Goal: Complete application form: Complete application form

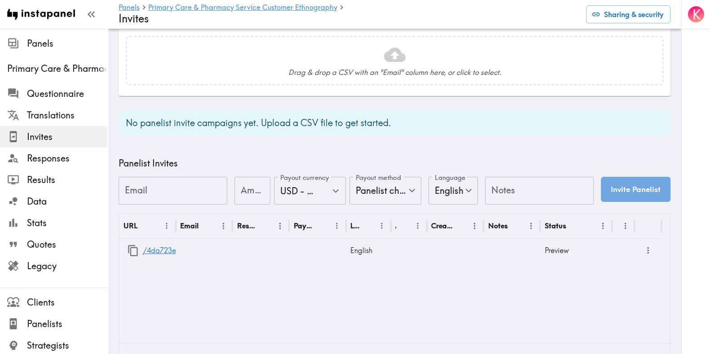
scroll to position [275, 0]
click at [165, 248] on link "/4da723e7-7c25-4cc7-8b18-092587c09733" at bounding box center [217, 250] width 149 height 23
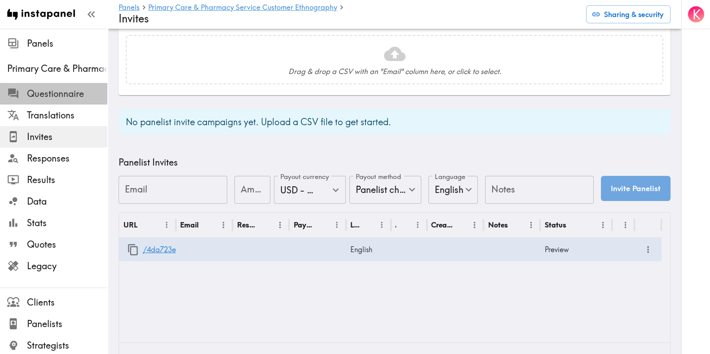
click at [62, 95] on span "Questionnaire" at bounding box center [67, 94] width 80 height 13
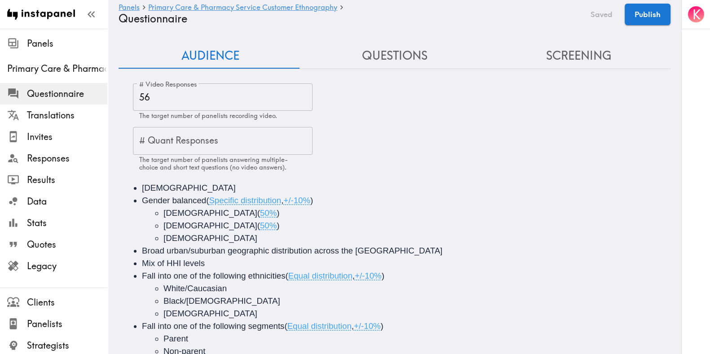
click at [581, 53] on button "Screening" at bounding box center [579, 56] width 184 height 26
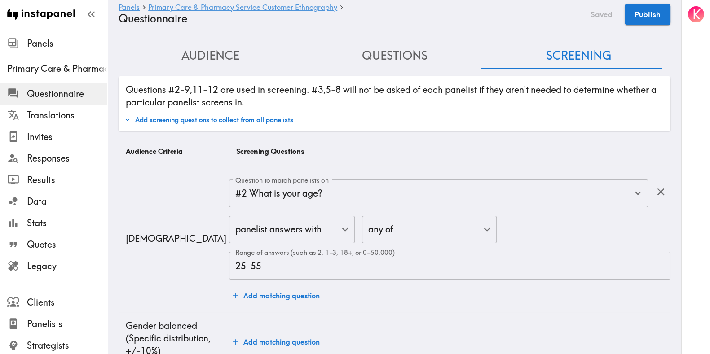
click at [386, 56] on button "Questions" at bounding box center [395, 56] width 184 height 26
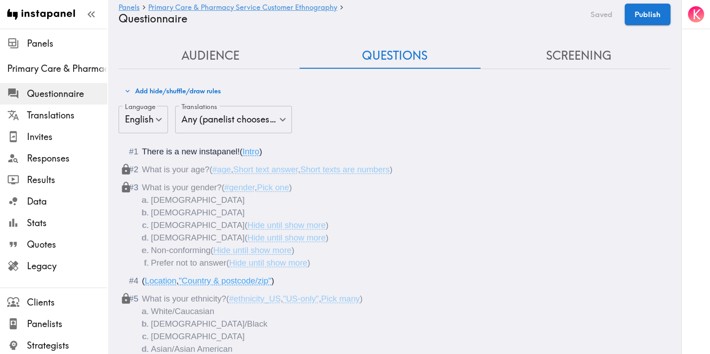
scroll to position [1474, 0]
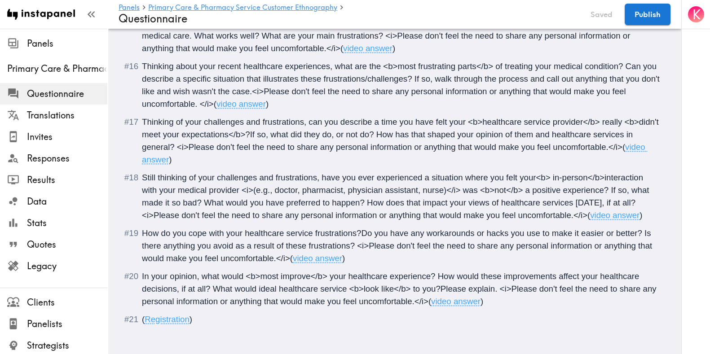
click at [604, 177] on span "Still thinking of your challenges and frustrations, have you ever experienced a…" at bounding box center [396, 196] width 509 height 47
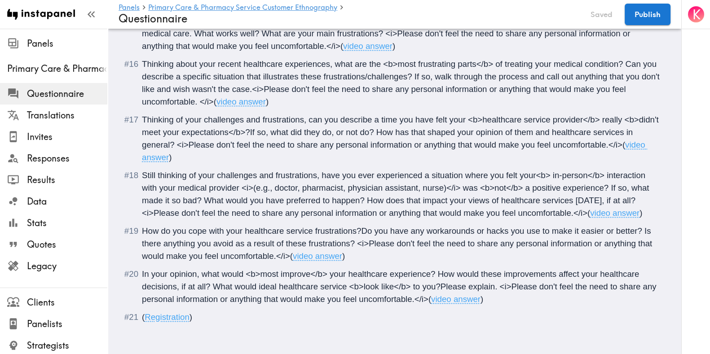
scroll to position [1482, 0]
click at [363, 226] on span "How do you cope with your healthcare service frustrations?Do you have any worka…" at bounding box center [398, 243] width 513 height 35
click at [441, 277] on span "In your opinion, what would <b>most improve</b> your healthcare experience? How…" at bounding box center [400, 287] width 517 height 35
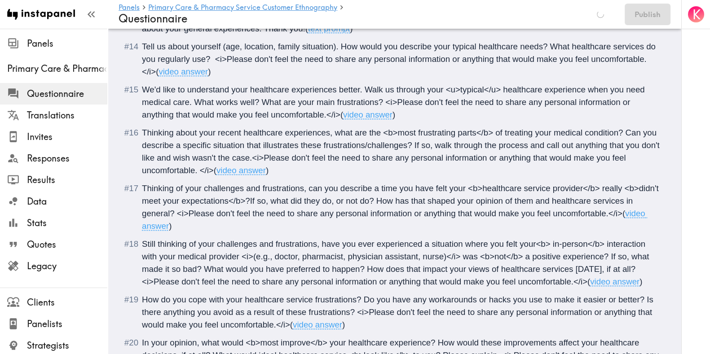
scroll to position [1407, 0]
click at [288, 156] on span "Thinking about your recent healthcare experiences, what are the <b>most frustra…" at bounding box center [402, 152] width 520 height 47
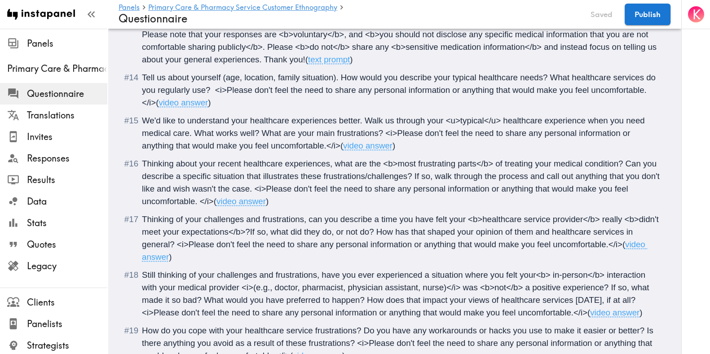
scroll to position [1375, 0]
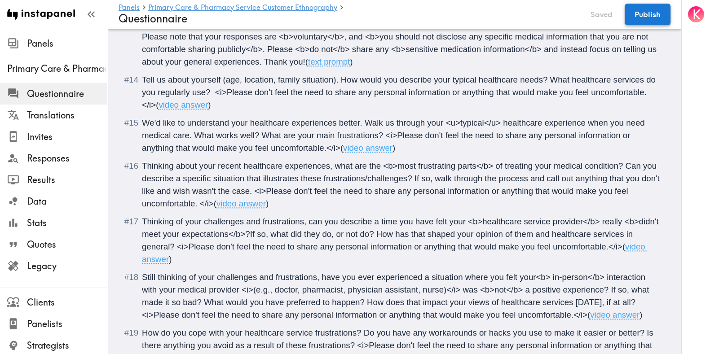
click at [648, 17] on button "Publish" at bounding box center [648, 15] width 46 height 22
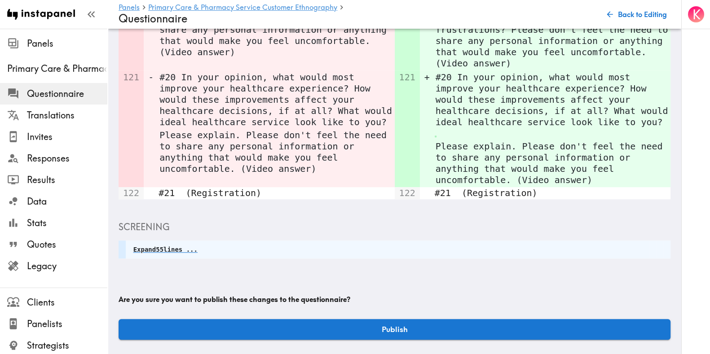
scroll to position [901, 0]
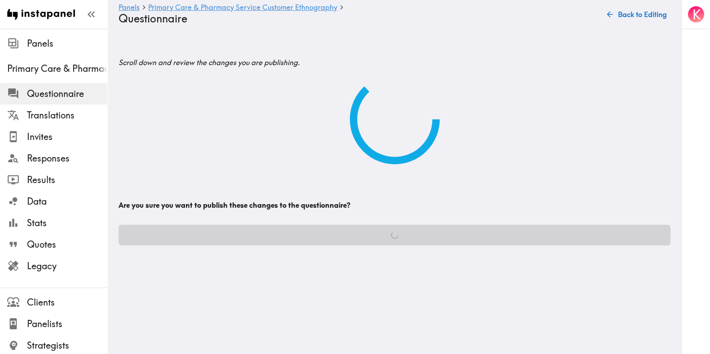
scroll to position [0, 0]
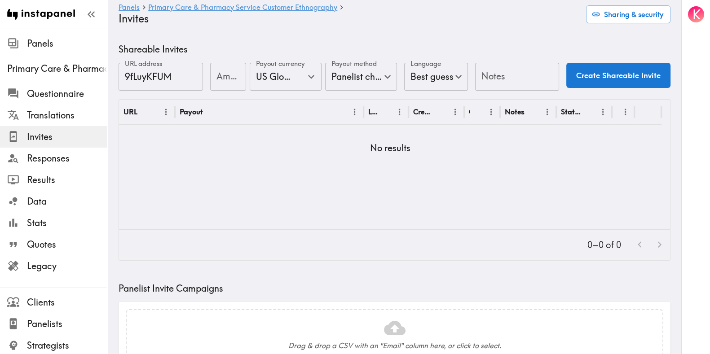
type input "US Global Equivalent - converted and cost-of-living adjusted"
type input "USD - US Dollar (United States of America, American Samoa, Bonaire, Sint Eustat…"
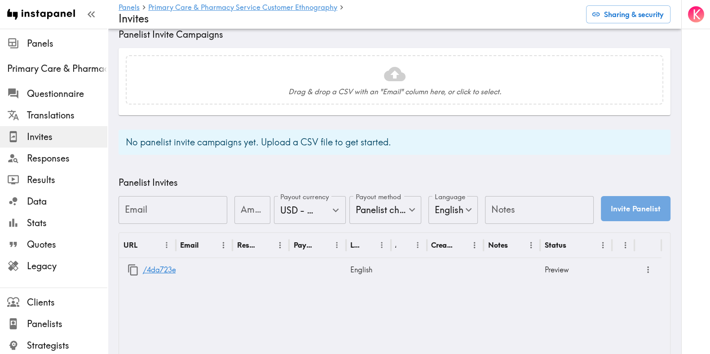
scroll to position [263, 0]
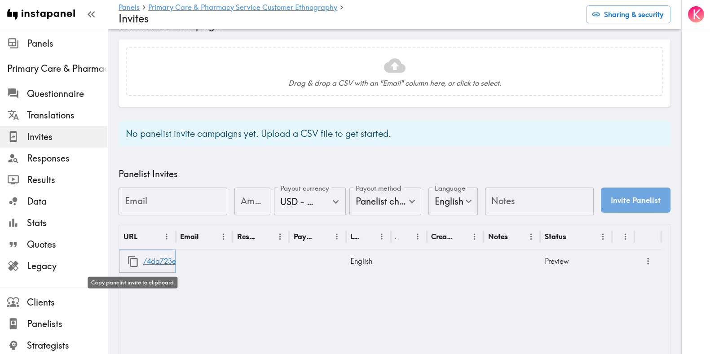
click at [131, 260] on icon "button" at bounding box center [133, 262] width 12 height 12
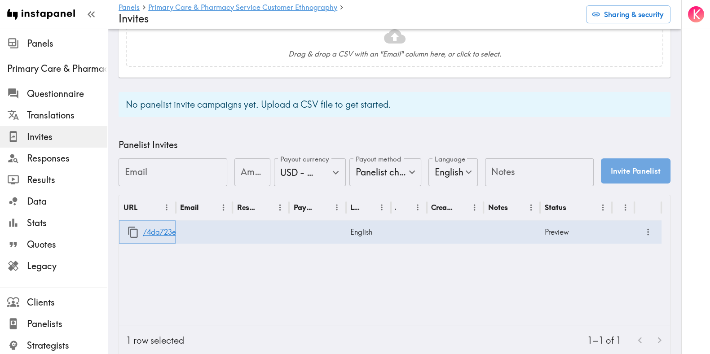
scroll to position [0, 0]
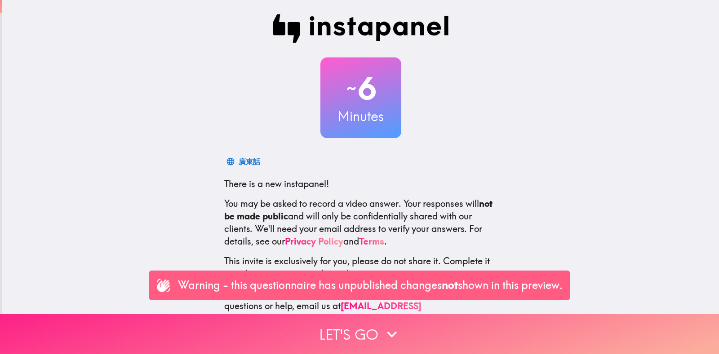
click at [343, 316] on button "Let's go" at bounding box center [359, 334] width 719 height 40
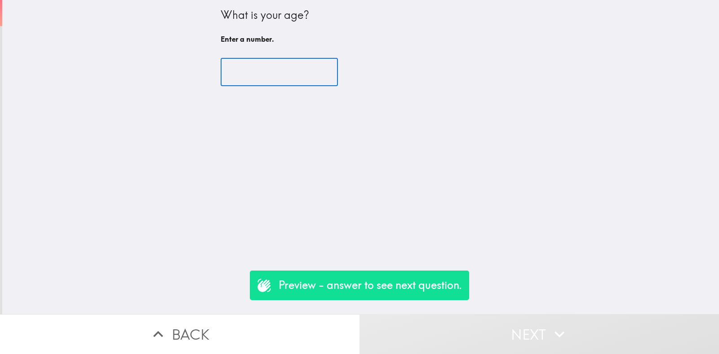
click at [297, 64] on input "number" at bounding box center [279, 72] width 117 height 28
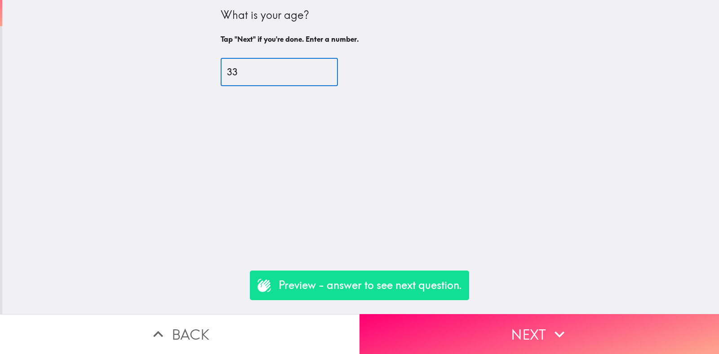
type input "33"
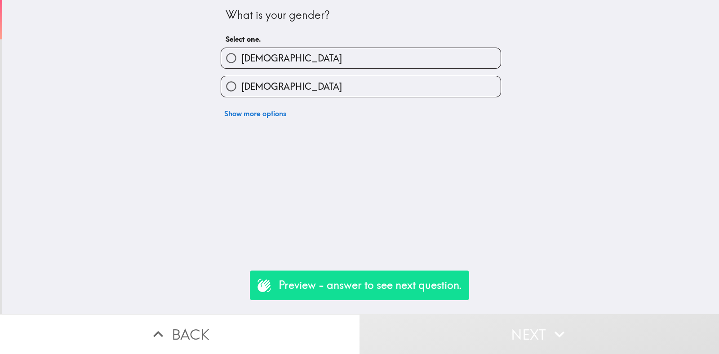
click at [294, 79] on label "[DEMOGRAPHIC_DATA]" at bounding box center [360, 86] width 279 height 20
click at [241, 79] on input "[DEMOGRAPHIC_DATA]" at bounding box center [231, 86] width 20 height 20
radio input "true"
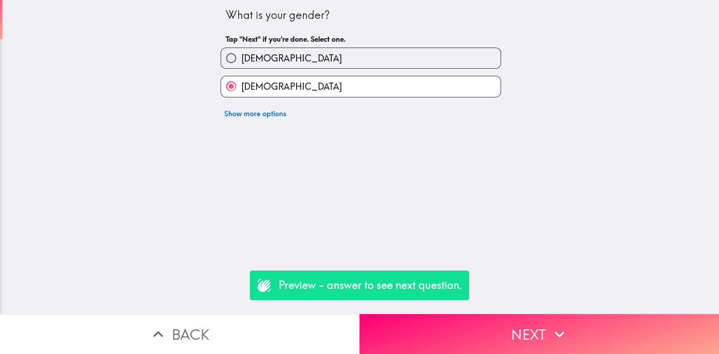
click at [542, 316] on button "Next" at bounding box center [538, 334] width 359 height 40
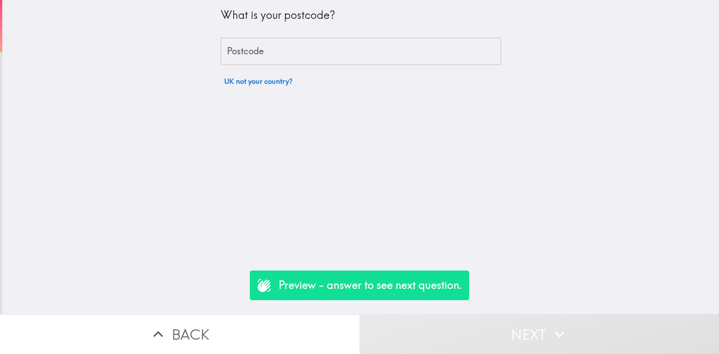
click at [263, 82] on button "UK not your country?" at bounding box center [258, 81] width 75 height 18
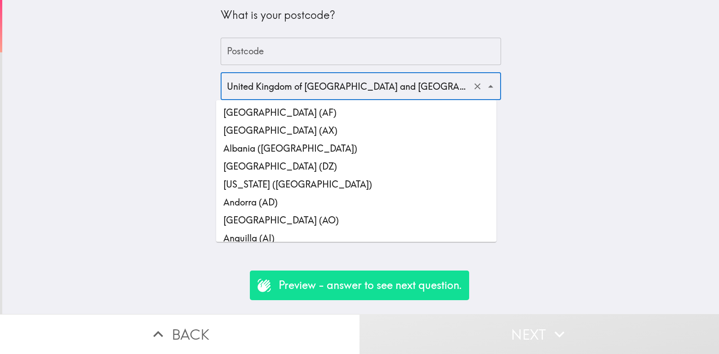
click at [276, 80] on input "United Kingdom of [GEOGRAPHIC_DATA] and [GEOGRAPHIC_DATA] ([GEOGRAPHIC_DATA])" at bounding box center [348, 86] width 247 height 20
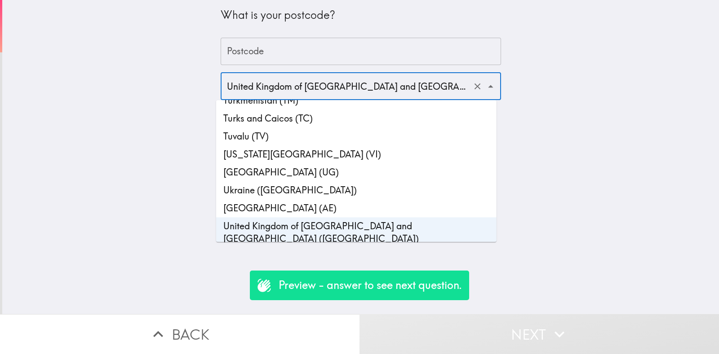
scroll to position [4159, 0]
click at [294, 247] on li "United States [GEOGRAPHIC_DATA] (UM)" at bounding box center [356, 256] width 280 height 18
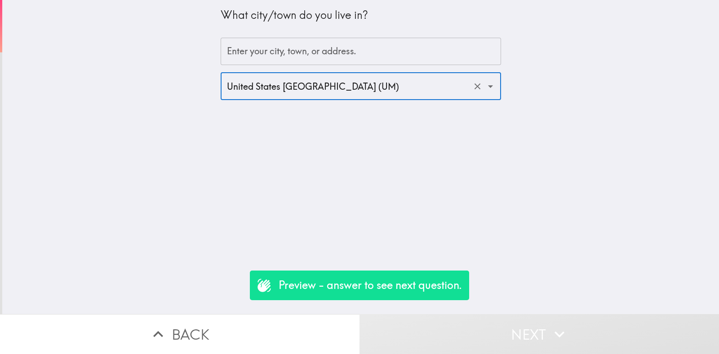
click at [286, 82] on input "United States [GEOGRAPHIC_DATA] (UM)" at bounding box center [348, 86] width 247 height 20
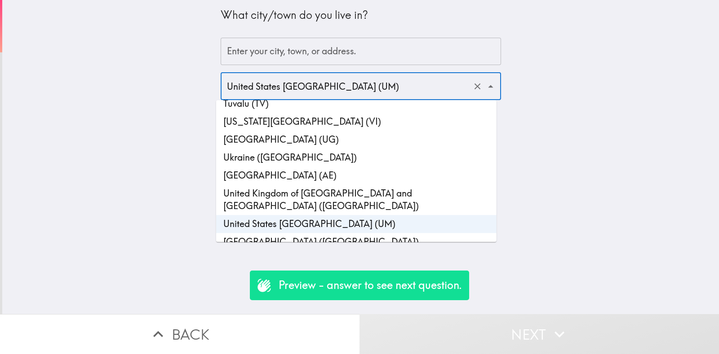
scroll to position [4194, 0]
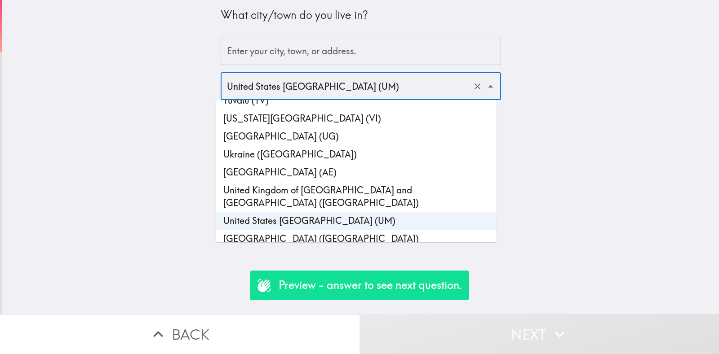
click at [292, 230] on li "[GEOGRAPHIC_DATA] ([GEOGRAPHIC_DATA])" at bounding box center [356, 239] width 280 height 18
type input "[GEOGRAPHIC_DATA] ([GEOGRAPHIC_DATA])"
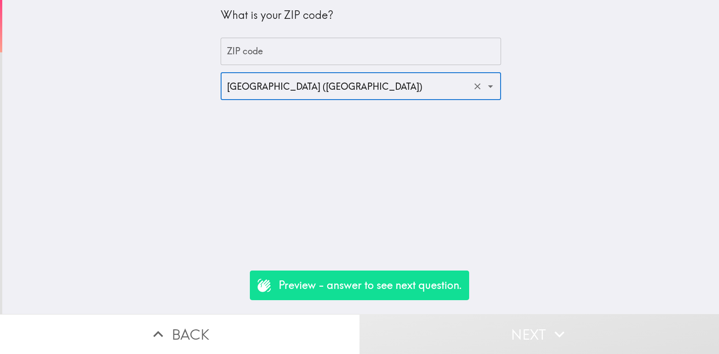
click at [279, 57] on input "ZIP code" at bounding box center [361, 52] width 280 height 28
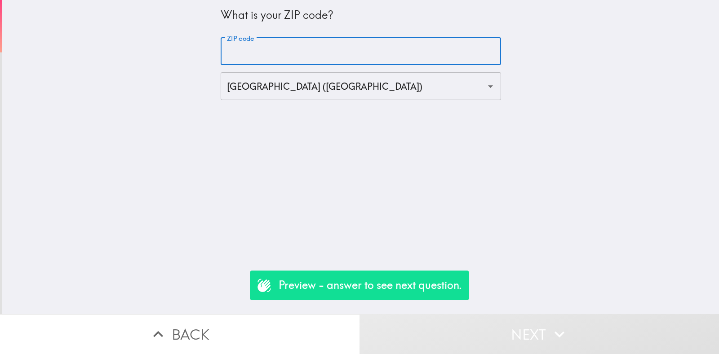
type input "90000"
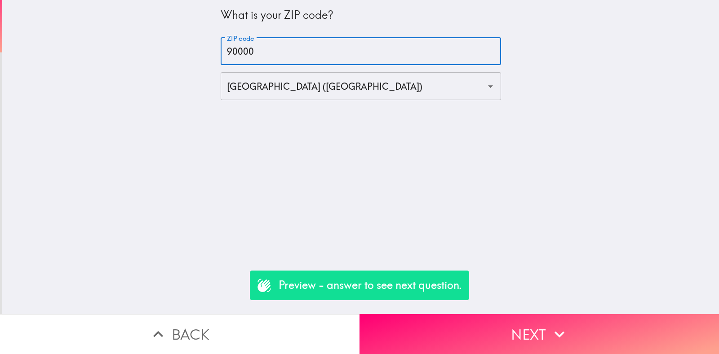
click at [508, 336] on button "Next" at bounding box center [538, 334] width 359 height 40
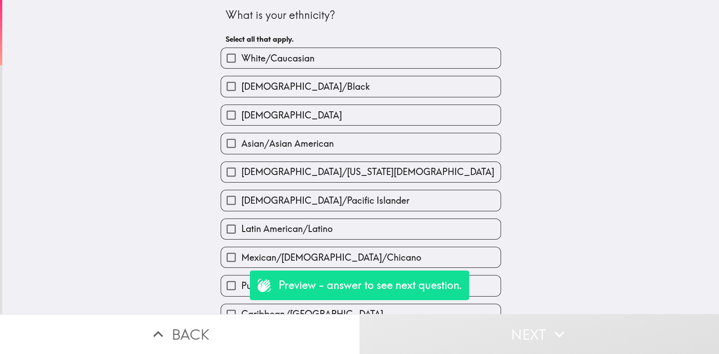
click at [274, 147] on span "Asian/Asian American" at bounding box center [287, 143] width 93 height 13
click at [241, 147] on input "Asian/Asian American" at bounding box center [231, 143] width 20 height 20
checkbox input "true"
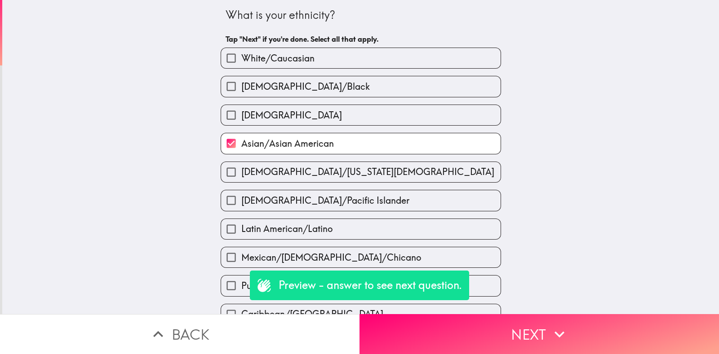
click at [333, 82] on label "[DEMOGRAPHIC_DATA]/Black" at bounding box center [360, 86] width 279 height 20
click at [241, 82] on input "[DEMOGRAPHIC_DATA]/Black" at bounding box center [231, 86] width 20 height 20
checkbox input "true"
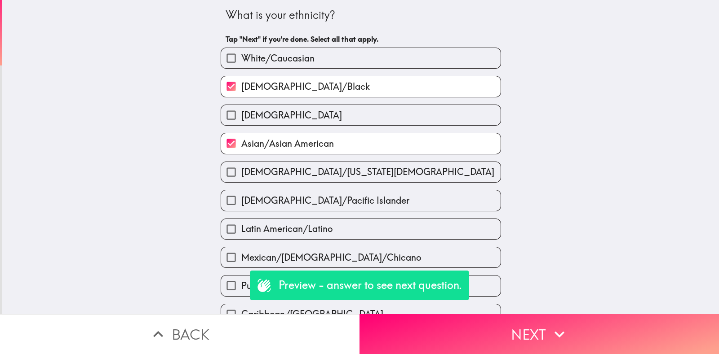
click at [549, 329] on icon "button" at bounding box center [559, 335] width 20 height 20
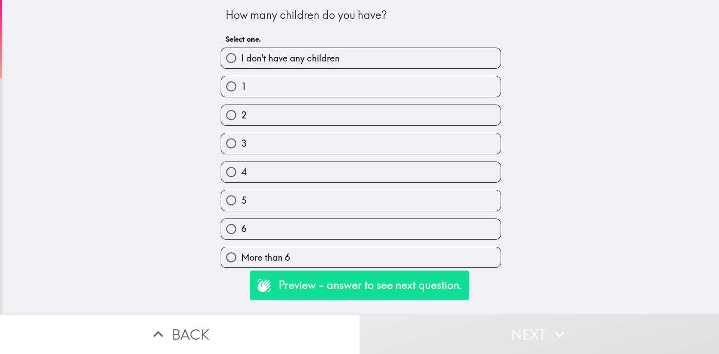
click at [317, 114] on label "2" at bounding box center [360, 115] width 279 height 20
click at [241, 114] on input "2" at bounding box center [231, 115] width 20 height 20
radio input "true"
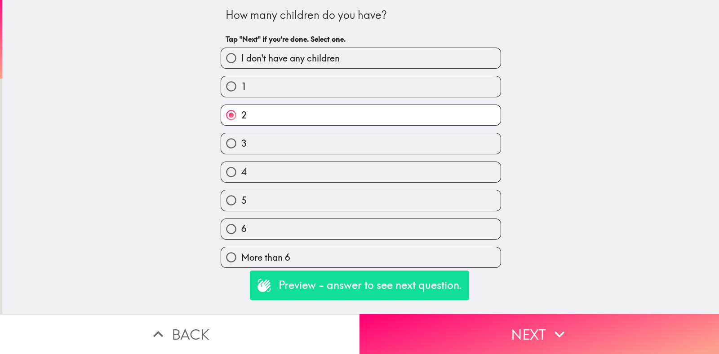
click at [569, 327] on button "Next" at bounding box center [538, 334] width 359 height 40
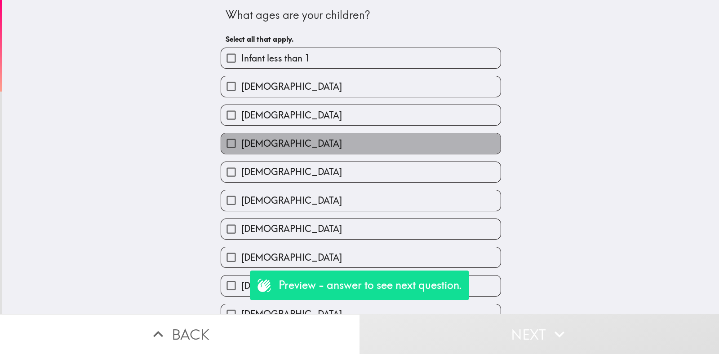
click at [385, 143] on label "[DEMOGRAPHIC_DATA]" at bounding box center [360, 143] width 279 height 20
click at [241, 143] on input "[DEMOGRAPHIC_DATA]" at bounding box center [231, 143] width 20 height 20
checkbox input "true"
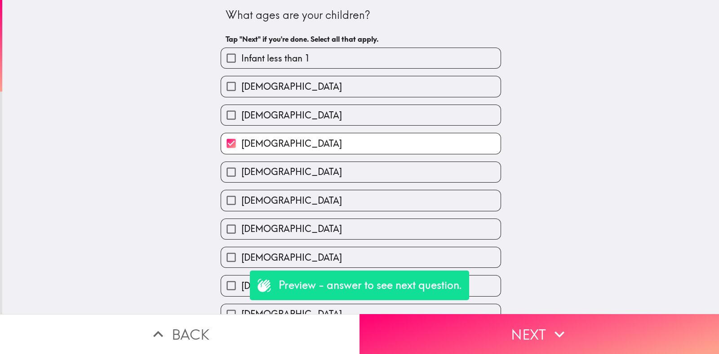
click at [559, 314] on button "Next" at bounding box center [538, 334] width 359 height 40
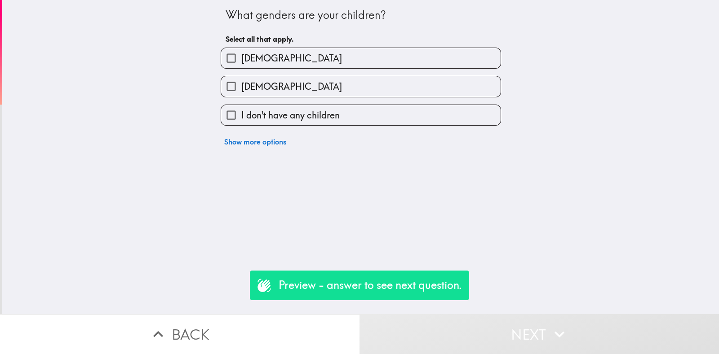
click at [374, 82] on label "[DEMOGRAPHIC_DATA]" at bounding box center [360, 86] width 279 height 20
click at [241, 82] on input "[DEMOGRAPHIC_DATA]" at bounding box center [231, 86] width 20 height 20
checkbox input "true"
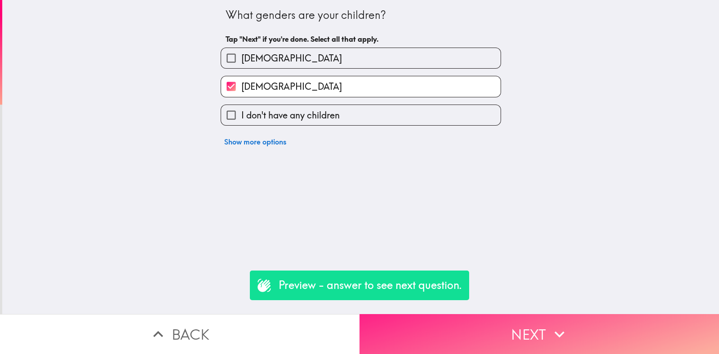
click at [546, 314] on button "Next" at bounding box center [538, 334] width 359 height 40
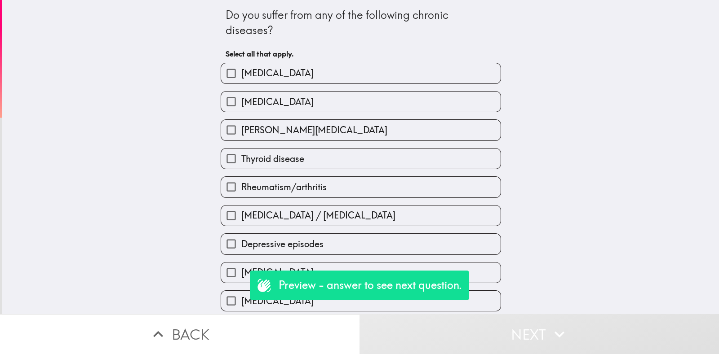
click at [460, 235] on label "Depressive episodes" at bounding box center [360, 244] width 279 height 20
click at [241, 235] on input "Depressive episodes" at bounding box center [231, 244] width 20 height 20
checkbox input "true"
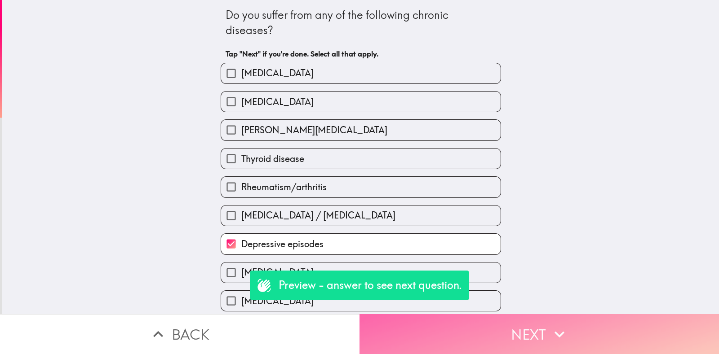
click at [530, 314] on button "Next" at bounding box center [538, 334] width 359 height 40
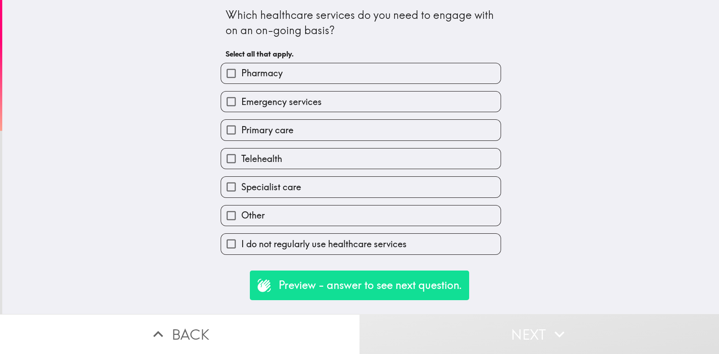
click at [391, 201] on div "Other" at bounding box center [357, 212] width 288 height 28
click at [365, 77] on label "Pharmacy" at bounding box center [360, 73] width 279 height 20
click at [241, 77] on input "Pharmacy" at bounding box center [231, 73] width 20 height 20
checkbox input "true"
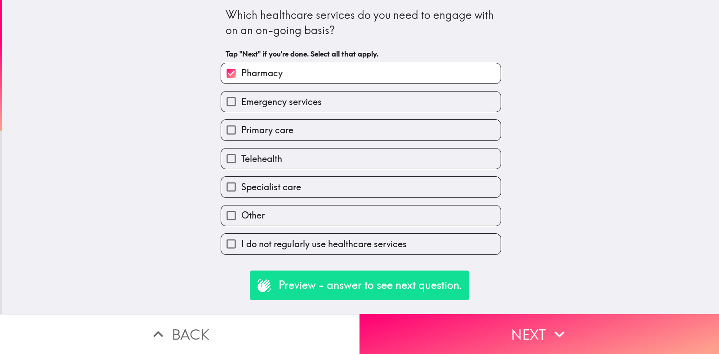
click at [396, 188] on label "Specialist care" at bounding box center [360, 187] width 279 height 20
click at [241, 188] on input "Specialist care" at bounding box center [231, 187] width 20 height 20
checkbox input "true"
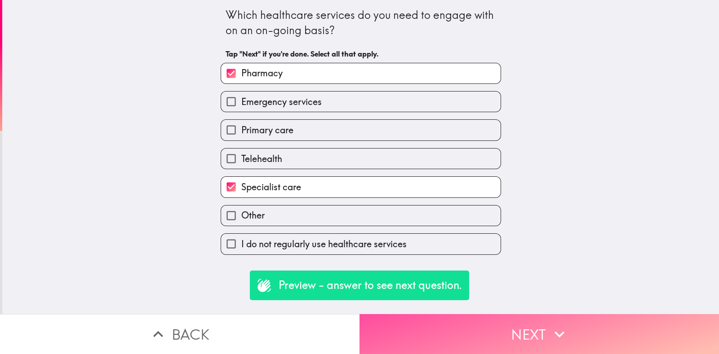
click at [519, 335] on button "Next" at bounding box center [538, 334] width 359 height 40
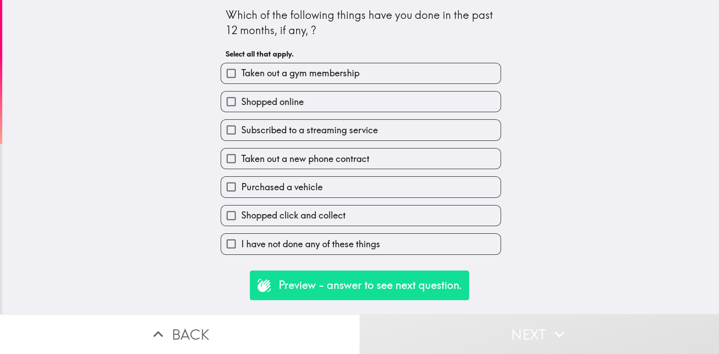
click at [381, 166] on label "Taken out a new phone contract" at bounding box center [360, 159] width 279 height 20
click at [241, 166] on input "Taken out a new phone contract" at bounding box center [231, 159] width 20 height 20
checkbox input "true"
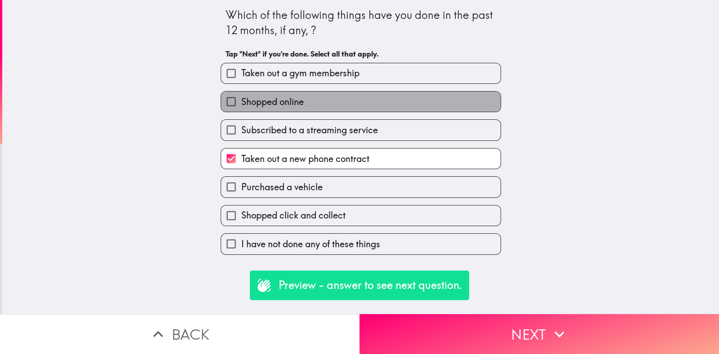
drag, startPoint x: 389, startPoint y: 104, endPoint x: 395, endPoint y: 108, distance: 8.1
click at [389, 102] on label "Shopped online" at bounding box center [360, 102] width 279 height 20
click at [241, 102] on input "Shopped online" at bounding box center [231, 102] width 20 height 20
checkbox input "true"
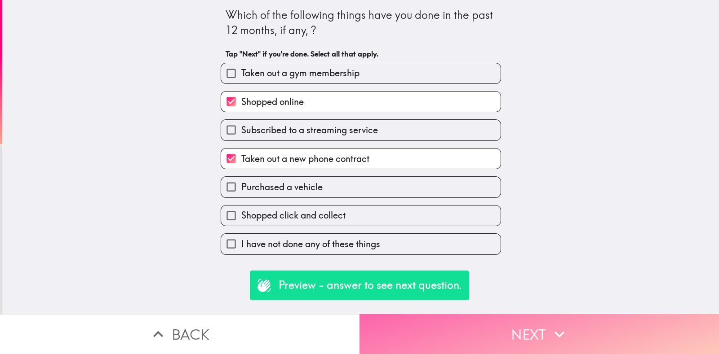
click at [541, 317] on button "Next" at bounding box center [538, 334] width 359 height 40
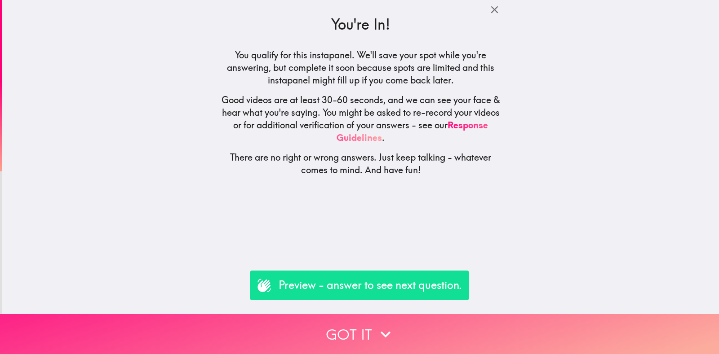
click at [529, 318] on button "Got it" at bounding box center [359, 334] width 719 height 40
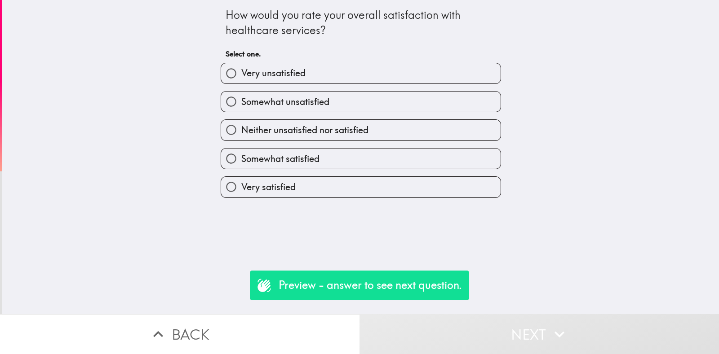
click at [400, 141] on div "Somewhat satisfied" at bounding box center [357, 155] width 288 height 28
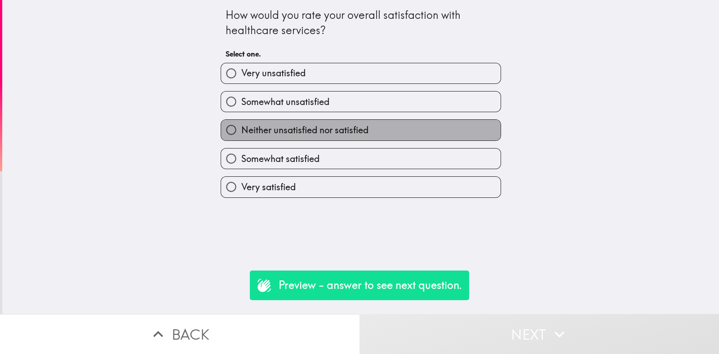
click at [395, 125] on label "Neither unsatisfied nor satisfied" at bounding box center [360, 130] width 279 height 20
click at [241, 125] on input "Neither unsatisfied nor satisfied" at bounding box center [231, 130] width 20 height 20
radio input "true"
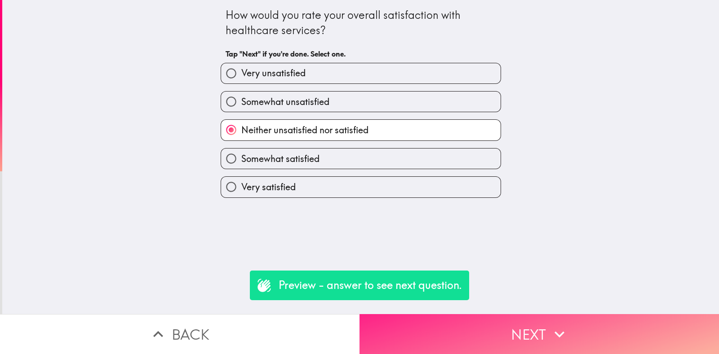
click at [491, 327] on button "Next" at bounding box center [538, 334] width 359 height 40
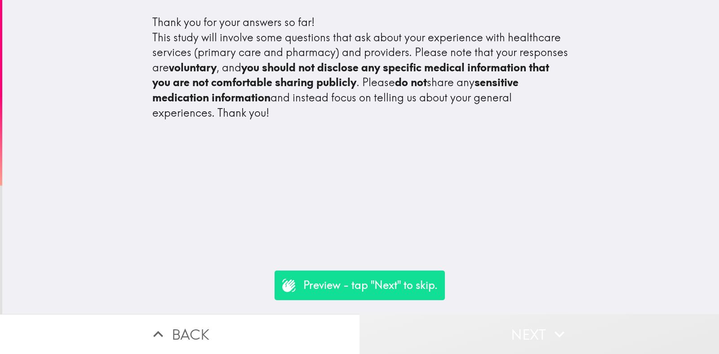
click at [488, 318] on button "Next" at bounding box center [538, 334] width 359 height 40
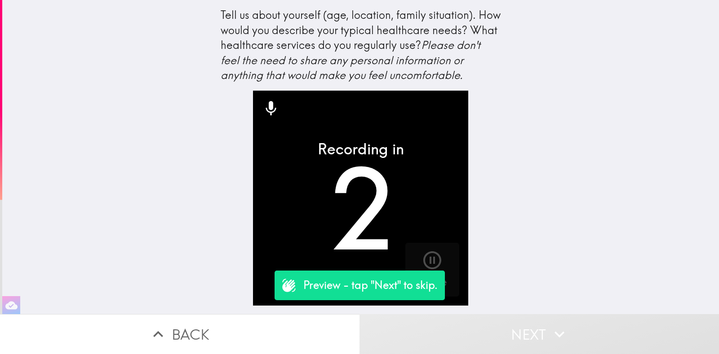
click at [495, 321] on button "Next" at bounding box center [538, 334] width 359 height 40
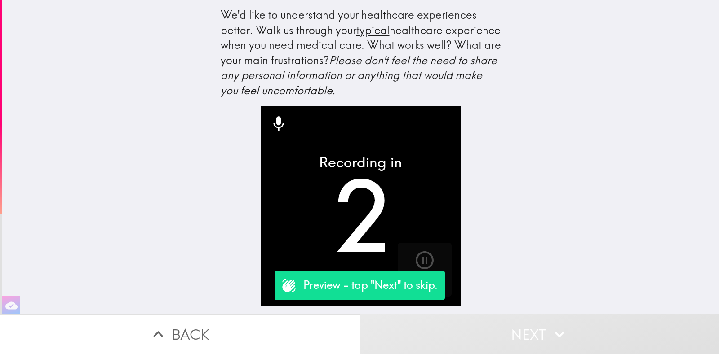
click at [495, 321] on button "Next" at bounding box center [538, 334] width 359 height 40
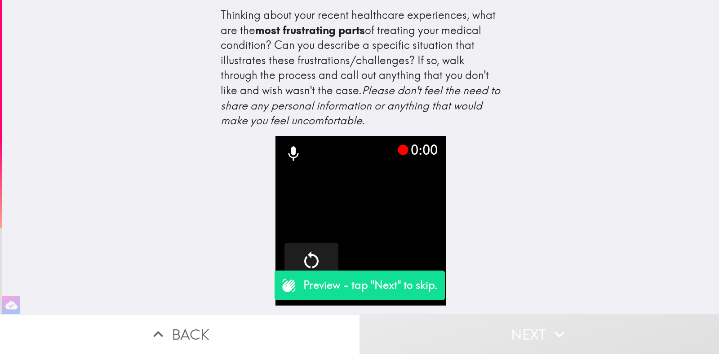
click at [495, 321] on button "Next" at bounding box center [538, 334] width 359 height 40
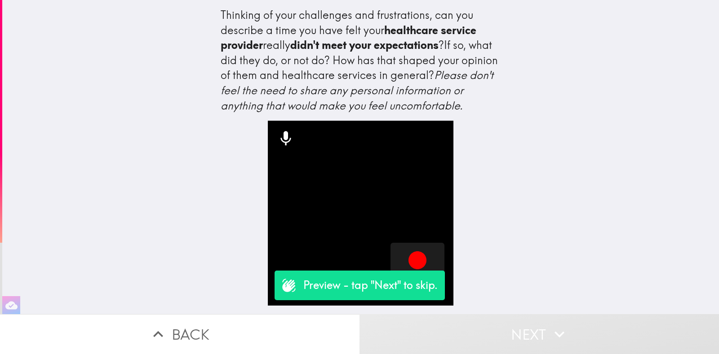
click at [534, 315] on button "Next" at bounding box center [538, 334] width 359 height 40
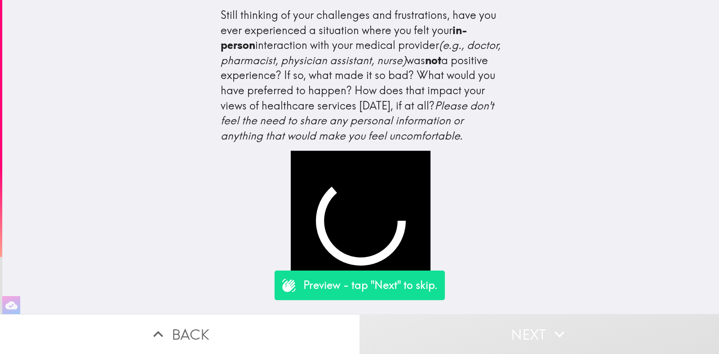
click at [505, 331] on button "Next" at bounding box center [538, 334] width 359 height 40
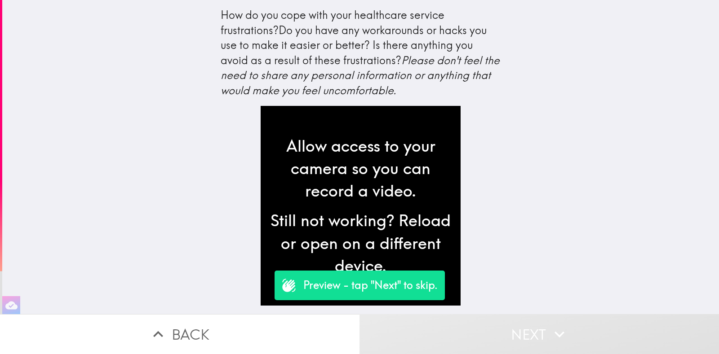
click at [490, 322] on button "Next" at bounding box center [538, 334] width 359 height 40
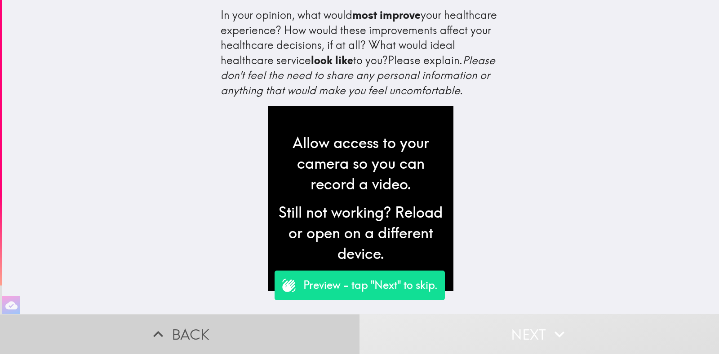
click at [309, 318] on button "Back" at bounding box center [179, 334] width 359 height 40
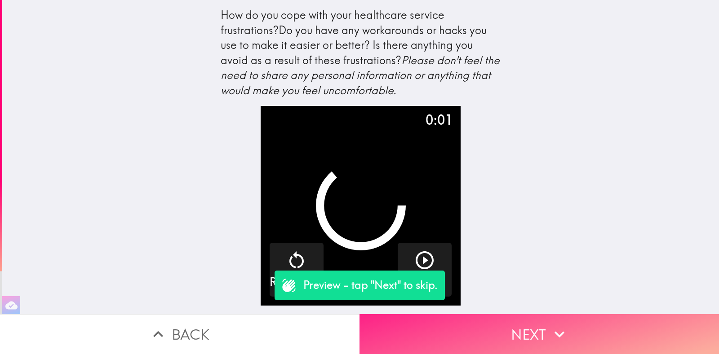
click at [510, 324] on button "Next" at bounding box center [538, 334] width 359 height 40
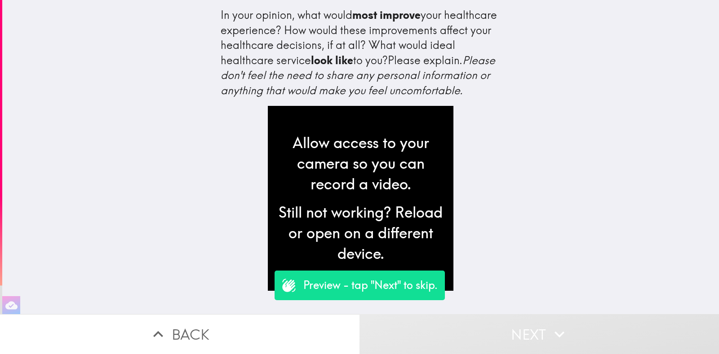
click at [510, 324] on button "Next" at bounding box center [538, 334] width 359 height 40
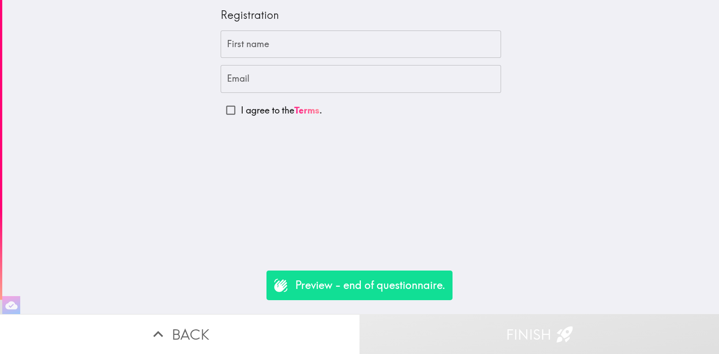
click at [469, 314] on button "Finish" at bounding box center [538, 334] width 359 height 40
